Goal: Answer question/provide support

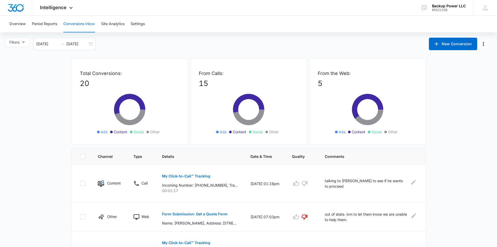
scroll to position [78, 0]
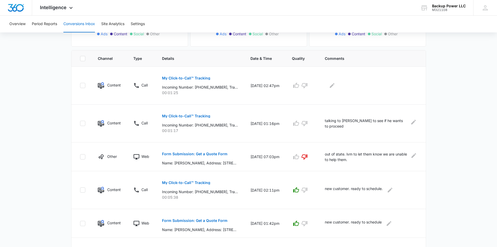
scroll to position [104, 0]
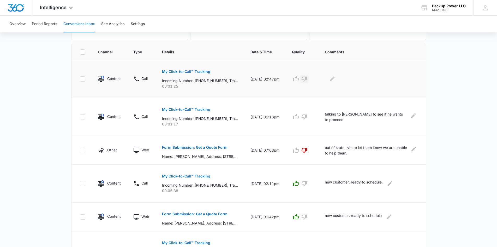
drag, startPoint x: 311, startPoint y: 81, endPoint x: 317, endPoint y: 81, distance: 6.0
click at [308, 81] on icon "button" at bounding box center [305, 79] width 6 height 5
click at [336, 79] on icon "Edit Comments" at bounding box center [332, 79] width 6 height 6
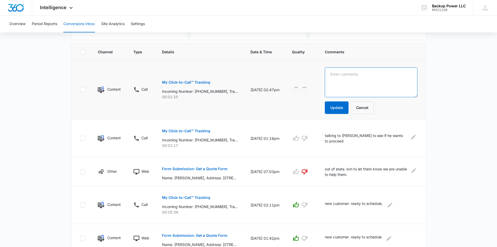
click at [355, 80] on textarea at bounding box center [371, 82] width 93 height 30
type textarea "was looking for work on portable generators, which we don't do"
click at [339, 110] on button "Update" at bounding box center [337, 107] width 24 height 13
click at [336, 107] on button "Update" at bounding box center [337, 107] width 24 height 13
